Goal: Task Accomplishment & Management: Use online tool/utility

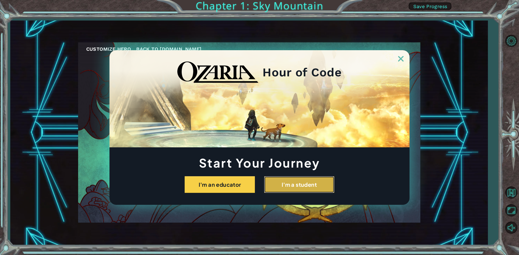
click at [297, 177] on button "I'm a student" at bounding box center [299, 184] width 70 height 17
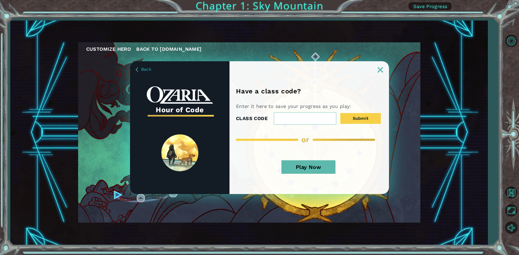
click at [328, 167] on button "Play Now" at bounding box center [308, 167] width 54 height 14
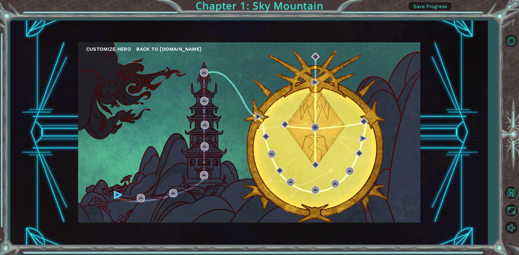
click at [127, 198] on div "Customize Hero Back to [DOMAIN_NAME]" at bounding box center [249, 132] width 342 height 180
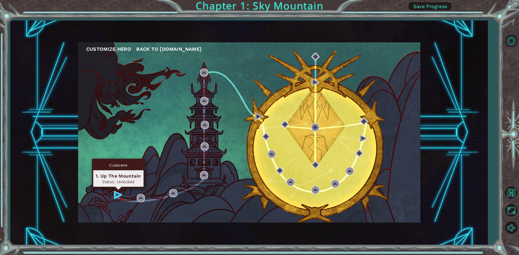
click at [118, 188] on div "Cutscene 1. Up The Mountain Status: Unlocked" at bounding box center [118, 173] width 53 height 29
click at [116, 194] on img at bounding box center [118, 195] width 8 height 8
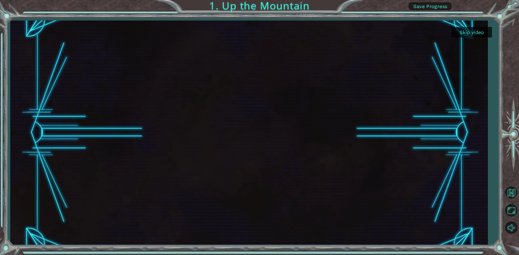
click at [287, 136] on div at bounding box center [248, 133] width 399 height 225
click at [472, 35] on button "Skip video" at bounding box center [471, 32] width 41 height 11
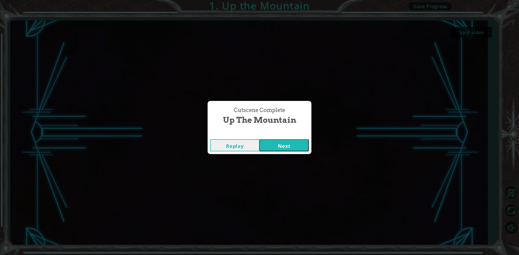
click at [293, 145] on button "Next" at bounding box center [283, 145] width 49 height 12
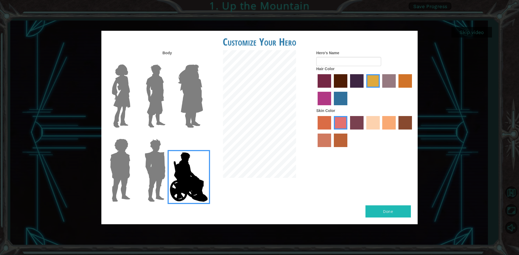
click at [153, 169] on img at bounding box center [154, 171] width 25 height 68
click at [167, 135] on input "Hero Garnet" at bounding box center [167, 135] width 0 height 0
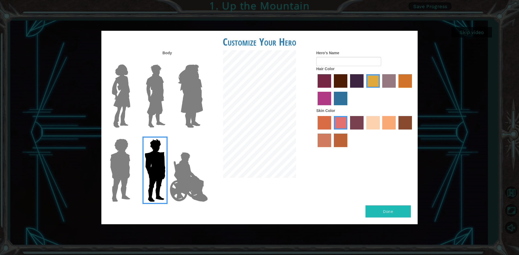
click at [112, 161] on img at bounding box center [120, 171] width 25 height 68
click at [132, 135] on input "Hero Steven" at bounding box center [132, 135] width 0 height 0
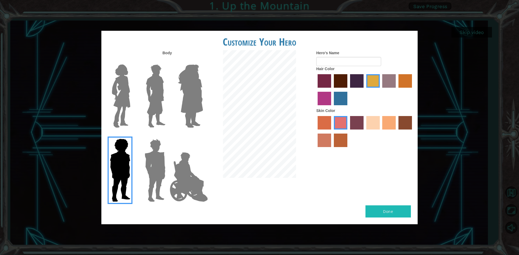
click at [133, 86] on div at bounding box center [118, 94] width 35 height 74
click at [125, 86] on img at bounding box center [121, 96] width 23 height 68
click at [132, 61] on input "Hero Connie" at bounding box center [132, 61] width 0 height 0
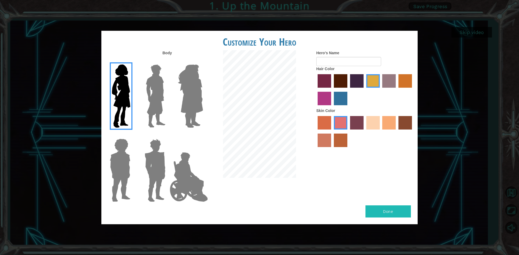
click at [157, 87] on img at bounding box center [155, 96] width 24 height 68
click at [167, 61] on input "Hero Lars" at bounding box center [167, 61] width 0 height 0
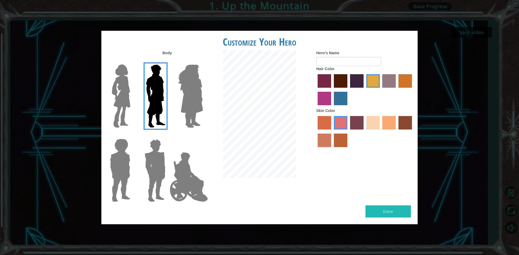
click at [107, 164] on label at bounding box center [118, 171] width 27 height 68
click at [132, 135] on input "Hero Steven" at bounding box center [132, 135] width 0 height 0
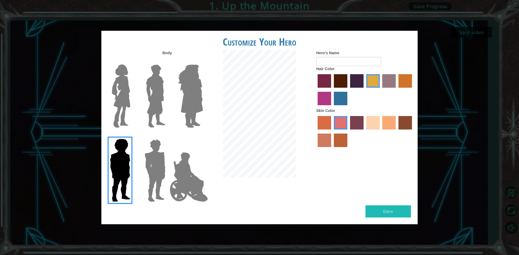
click at [377, 122] on label "sandy beach skin color" at bounding box center [373, 123] width 14 height 14
click at [364, 132] on input "sandy beach skin color" at bounding box center [364, 132] width 0 height 0
click at [407, 79] on label "gold drop hair color" at bounding box center [405, 81] width 14 height 14
click at [396, 90] on input "gold drop hair color" at bounding box center [396, 90] width 0 height 0
click at [115, 95] on img at bounding box center [121, 96] width 23 height 68
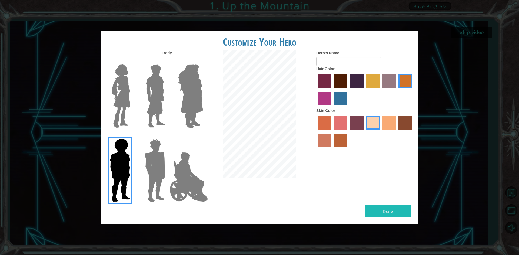
click at [132, 61] on input "Hero Connie" at bounding box center [132, 61] width 0 height 0
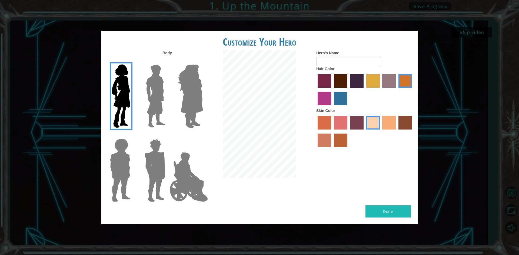
click at [157, 170] on img at bounding box center [154, 171] width 25 height 68
click at [167, 135] on input "Hero Garnet" at bounding box center [167, 135] width 0 height 0
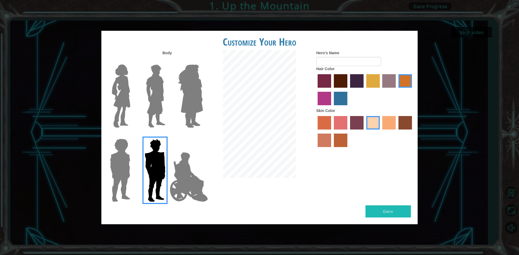
click at [197, 110] on img at bounding box center [190, 96] width 29 height 68
click at [203, 61] on input "Hero Amethyst" at bounding box center [203, 61] width 0 height 0
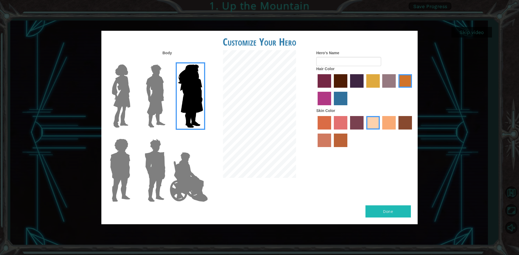
click at [197, 157] on img at bounding box center [188, 177] width 42 height 54
click at [203, 135] on input "Hero Jamie" at bounding box center [203, 135] width 0 height 0
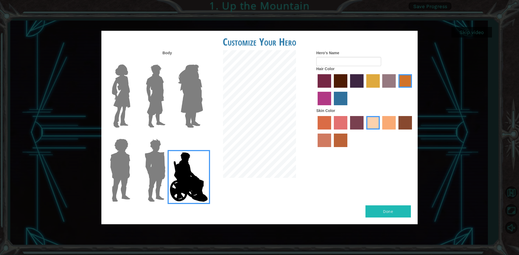
click at [337, 118] on label "froly skin color" at bounding box center [341, 123] width 14 height 14
click at [332, 132] on input "froly skin color" at bounding box center [332, 132] width 0 height 0
click at [363, 120] on label "tosca skin color" at bounding box center [357, 123] width 14 height 14
click at [348, 132] on input "tosca skin color" at bounding box center [348, 132] width 0 height 0
click at [393, 120] on label "tacao skin color" at bounding box center [389, 123] width 14 height 14
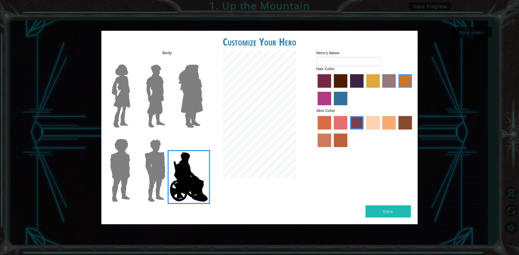
click at [380, 132] on input "tacao skin color" at bounding box center [380, 132] width 0 height 0
click at [336, 59] on input "Hero's Name" at bounding box center [348, 61] width 65 height 9
type input "Benji"
click at [389, 206] on button "Done" at bounding box center [387, 212] width 45 height 12
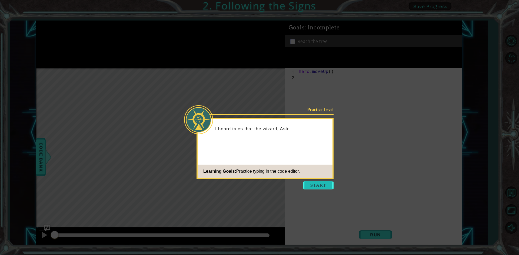
click at [325, 185] on button "Start" at bounding box center [318, 185] width 31 height 9
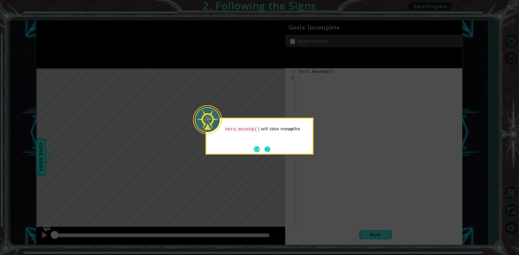
click at [270, 146] on button "Next" at bounding box center [267, 149] width 6 height 6
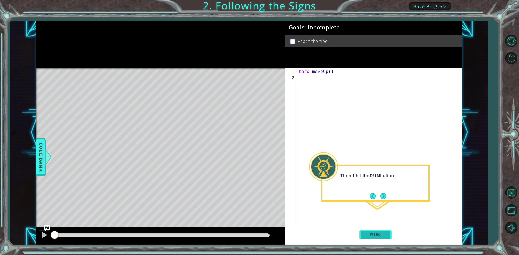
drag, startPoint x: 378, startPoint y: 235, endPoint x: 378, endPoint y: 231, distance: 4.6
click at [378, 234] on span "Run" at bounding box center [374, 234] width 21 height 5
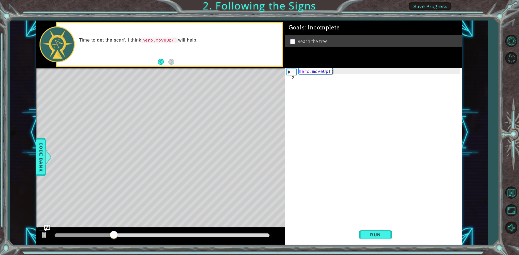
click at [163, 58] on footer at bounding box center [166, 62] width 16 height 8
click at [162, 61] on button "Back" at bounding box center [163, 62] width 11 height 6
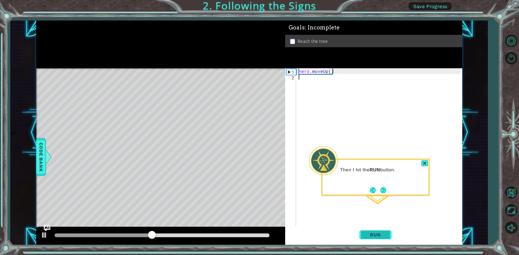
click at [383, 242] on div "1 2 hero . moveUp ( ) ההההההההההההההההההההההההההההההההההההההההההההההההההההההההה…" at bounding box center [373, 156] width 177 height 177
click at [384, 237] on span "Run" at bounding box center [374, 234] width 21 height 5
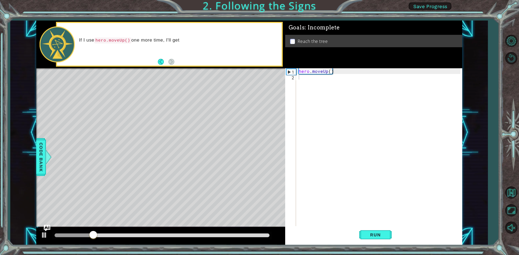
drag, startPoint x: 284, startPoint y: 155, endPoint x: 284, endPoint y: 150, distance: 4.3
click at [284, 154] on div "Level Map" at bounding box center [161, 147] width 250 height 159
click at [344, 149] on div "hero . moveUp ( )" at bounding box center [379, 153] width 165 height 170
click at [344, 143] on div "hero . moveUp ( )" at bounding box center [379, 153] width 165 height 170
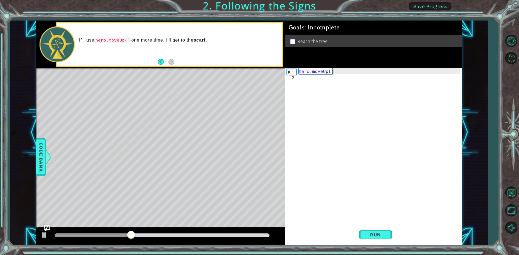
click at [344, 143] on div "hero . moveUp ( )" at bounding box center [379, 153] width 165 height 170
type textarea "hero.moveUp()"
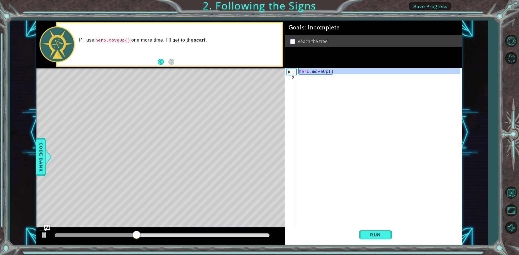
click at [344, 143] on div "hero . moveUp ( )" at bounding box center [379, 153] width 165 height 170
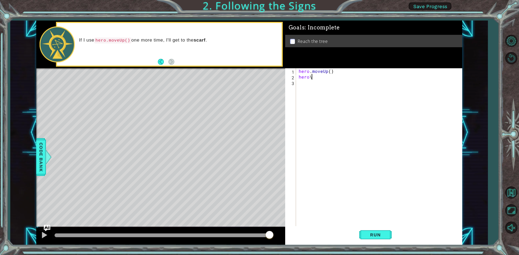
scroll to position [0, 1]
type textarea "hero"
click at [380, 237] on span "Run" at bounding box center [374, 234] width 21 height 5
